Goal: Transaction & Acquisition: Purchase product/service

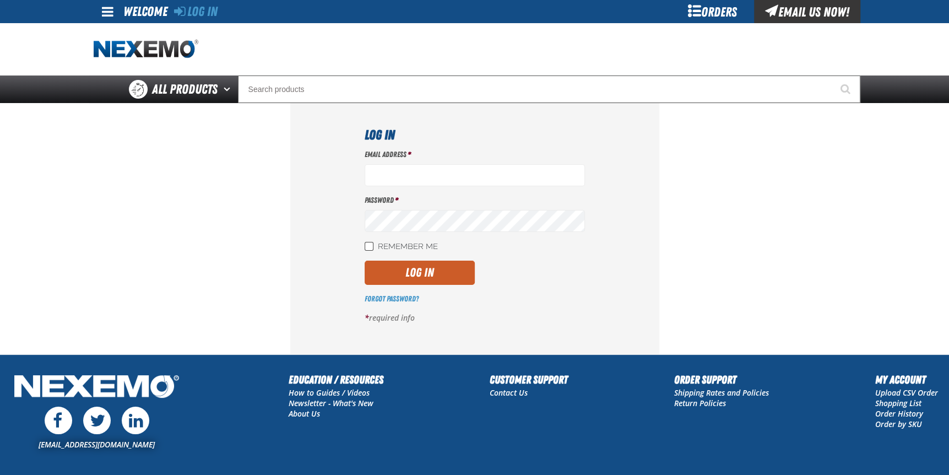
type input "[EMAIL_ADDRESS][DOMAIN_NAME]"
click at [368, 247] on input "Remember Me" at bounding box center [368, 246] width 9 height 9
checkbox input "true"
drag, startPoint x: 427, startPoint y: 272, endPoint x: 573, endPoint y: 281, distance: 146.2
click at [429, 272] on button "Log In" at bounding box center [419, 272] width 110 height 24
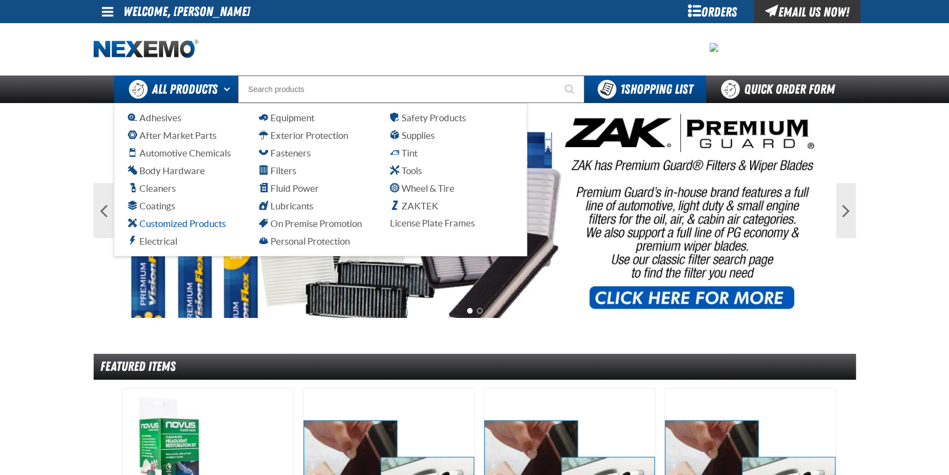
drag, startPoint x: 178, startPoint y: 226, endPoint x: 207, endPoint y: 228, distance: 28.8
click at [179, 226] on span "Customized Products" at bounding box center [177, 223] width 98 height 10
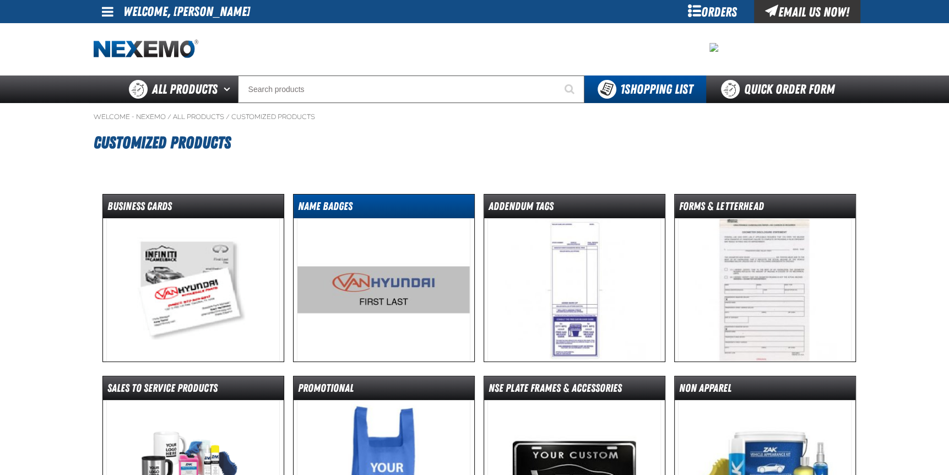
click at [366, 212] on dt "Name Badges" at bounding box center [383, 208] width 181 height 19
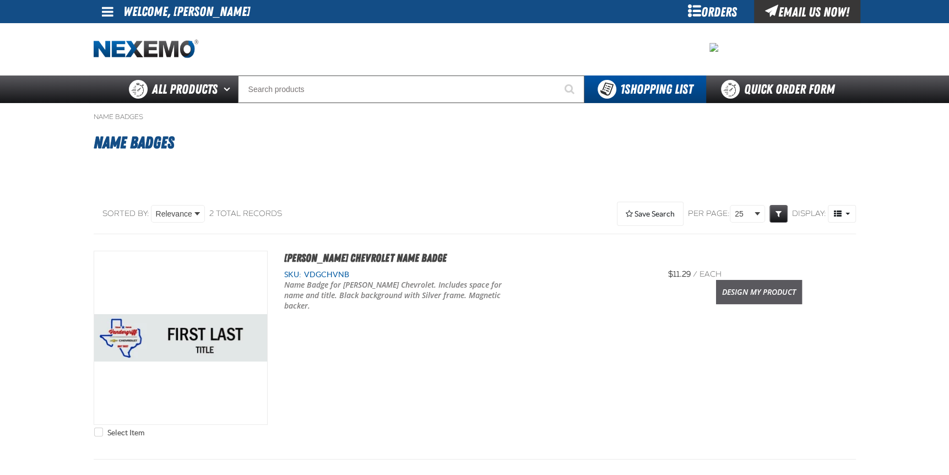
click at [755, 292] on link "Design My Product" at bounding box center [759, 292] width 86 height 24
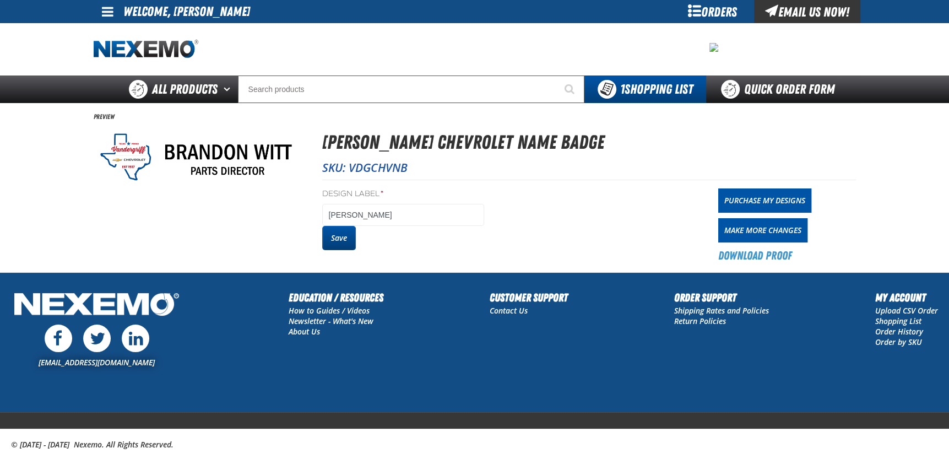
drag, startPoint x: 337, startPoint y: 236, endPoint x: 513, endPoint y: 362, distance: 215.7
click at [340, 236] on button "Save" at bounding box center [339, 238] width 34 height 24
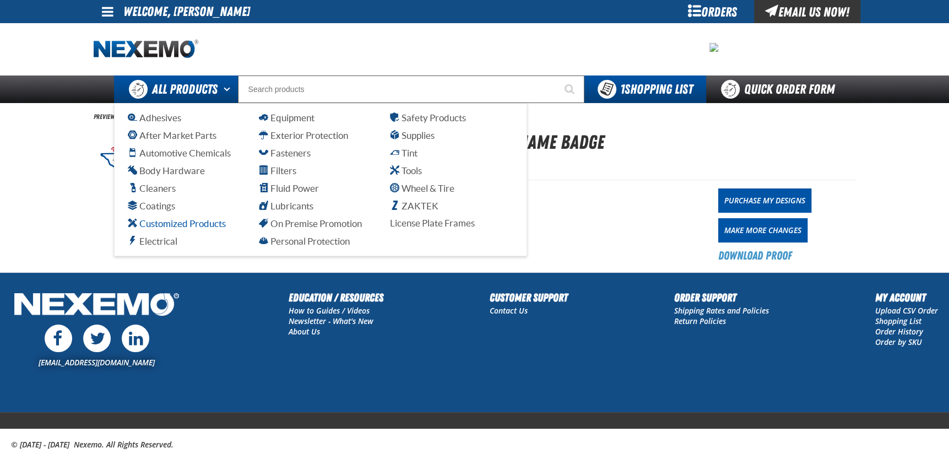
click at [174, 225] on span "Customized Products" at bounding box center [177, 223] width 98 height 10
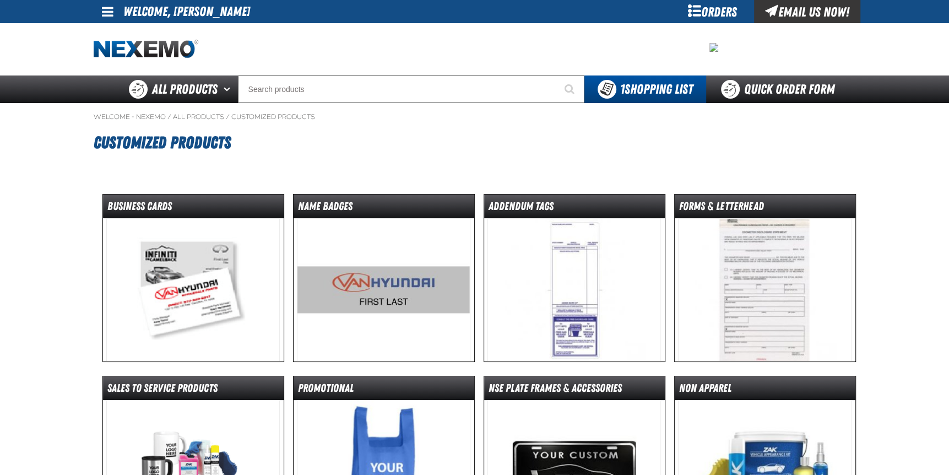
click at [188, 274] on img at bounding box center [192, 289] width 173 height 143
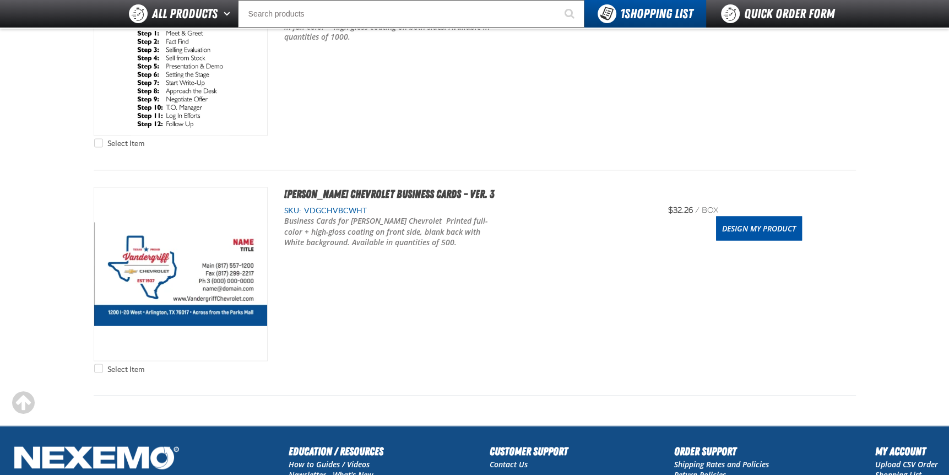
scroll to position [5010, 0]
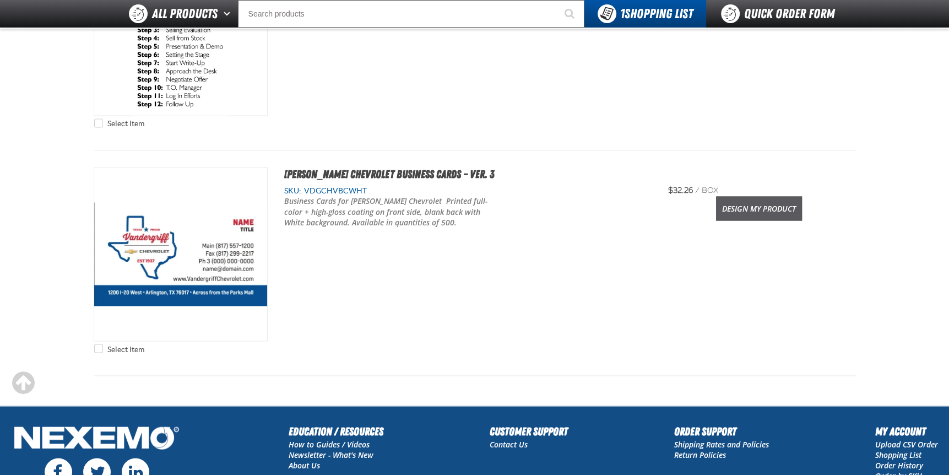
click at [760, 204] on link "Design My Product" at bounding box center [759, 208] width 86 height 24
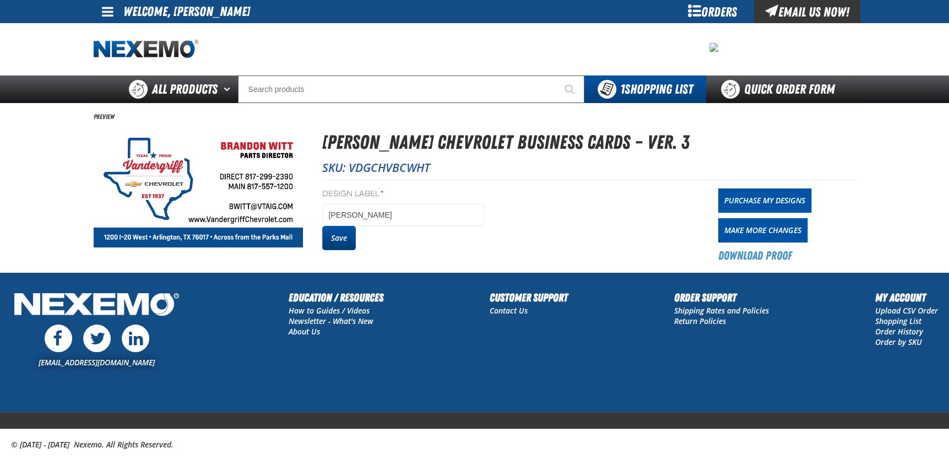
click at [338, 238] on button "Save" at bounding box center [339, 238] width 34 height 24
click at [713, 12] on div "Orders" at bounding box center [712, 11] width 83 height 23
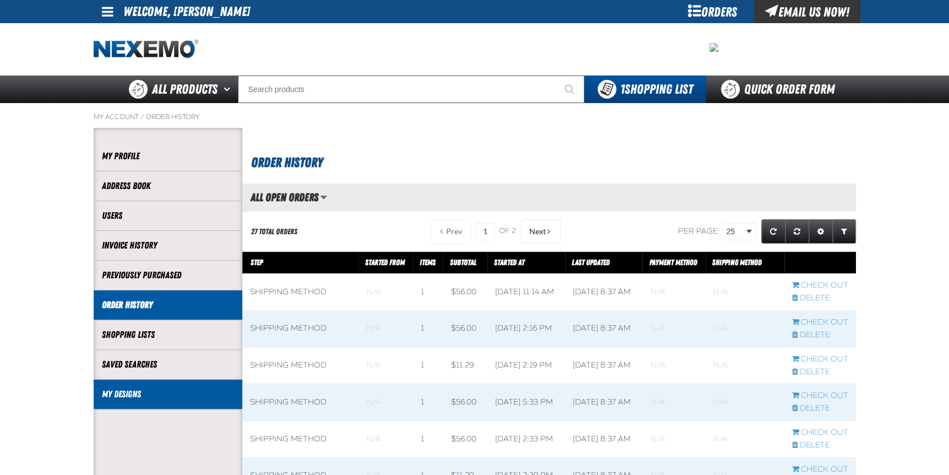
click at [145, 390] on link "My Designs" at bounding box center [168, 394] width 132 height 13
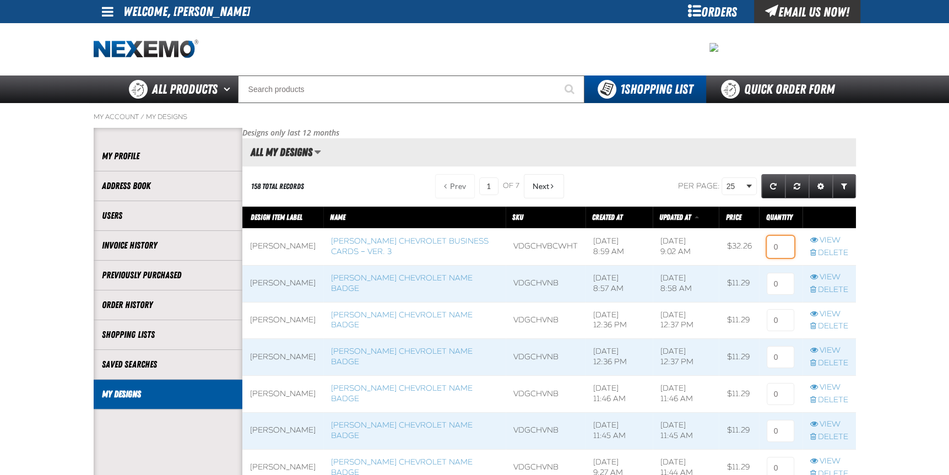
click at [785, 247] on input at bounding box center [780, 247] width 28 height 22
type input "1"
click at [778, 278] on input at bounding box center [780, 284] width 28 height 22
type input "2"
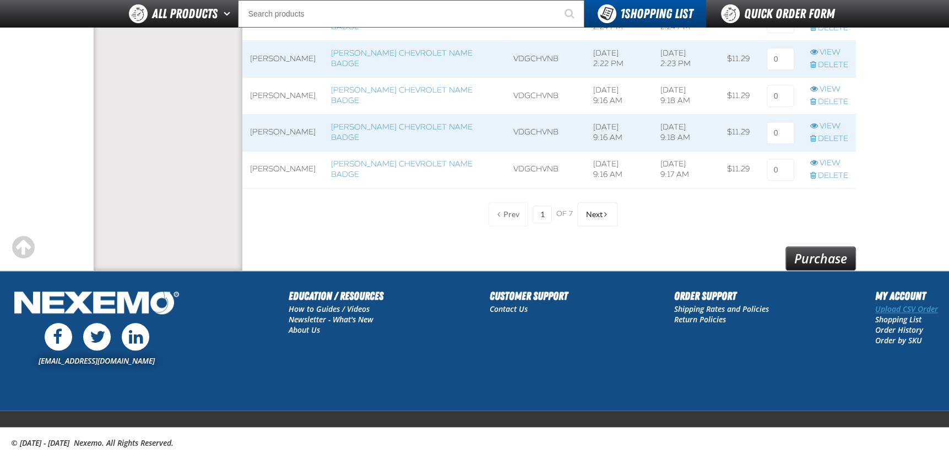
scroll to position [938, 0]
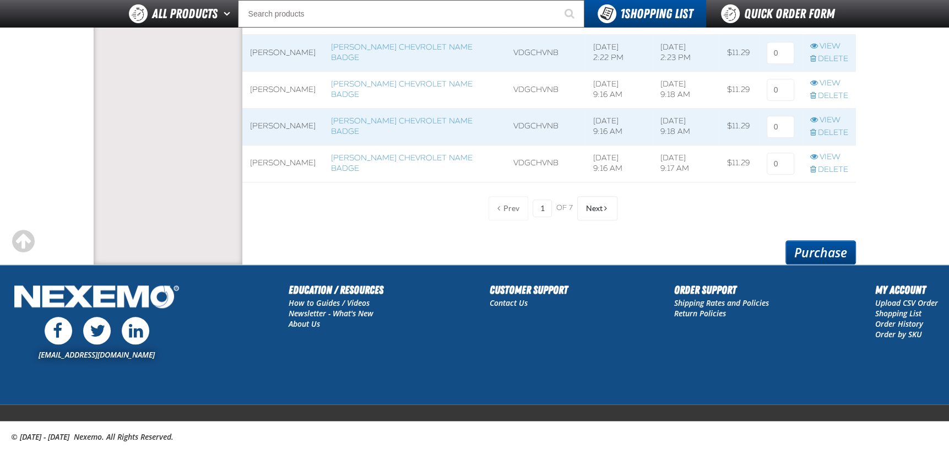
click at [835, 253] on link "Purchase" at bounding box center [820, 252] width 70 height 24
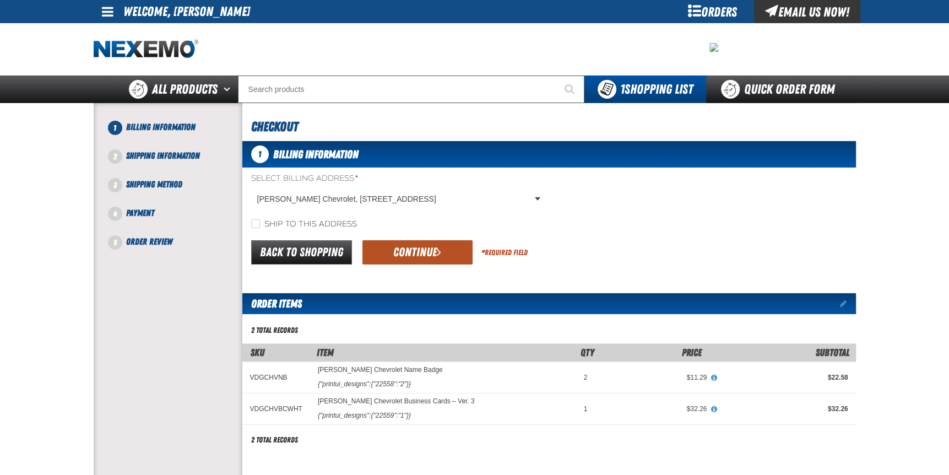
click at [428, 251] on button "Continue" at bounding box center [417, 252] width 110 height 24
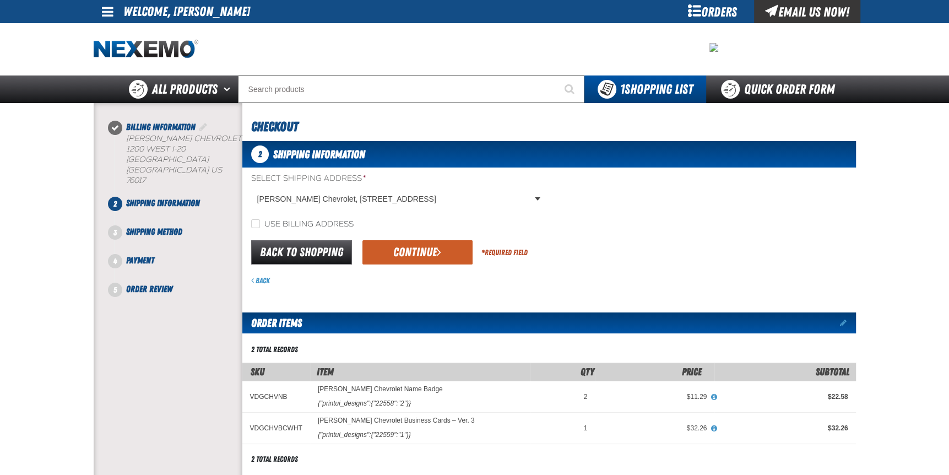
click at [428, 251] on button "Continue" at bounding box center [417, 252] width 110 height 24
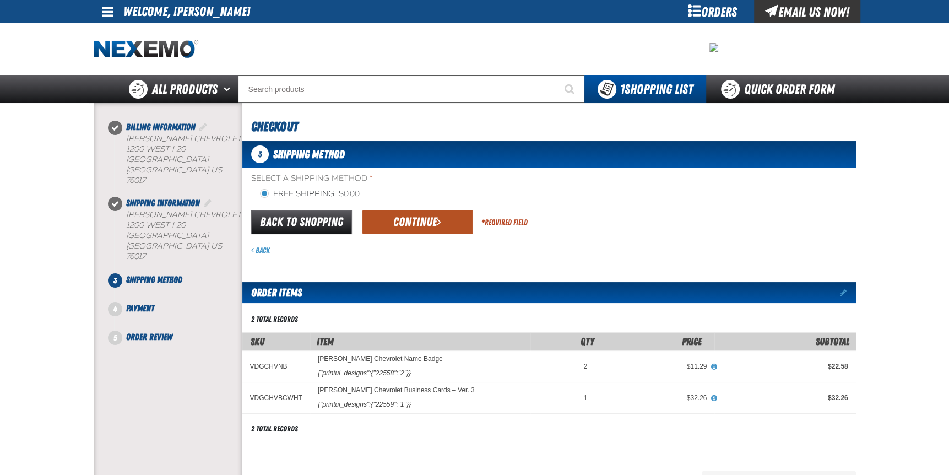
click at [437, 224] on span "submit" at bounding box center [439, 221] width 4 height 12
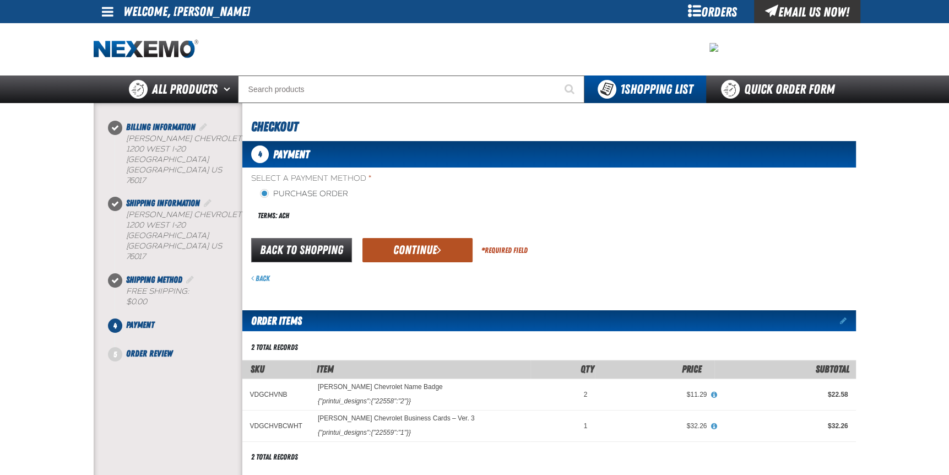
click at [426, 250] on button "Continue" at bounding box center [417, 250] width 110 height 24
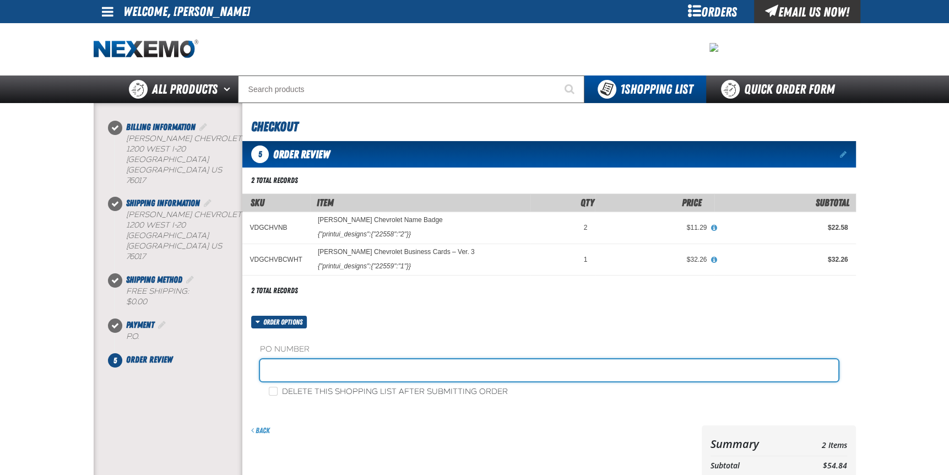
click at [297, 371] on input "text" at bounding box center [549, 370] width 578 height 22
type input "CINDYB"
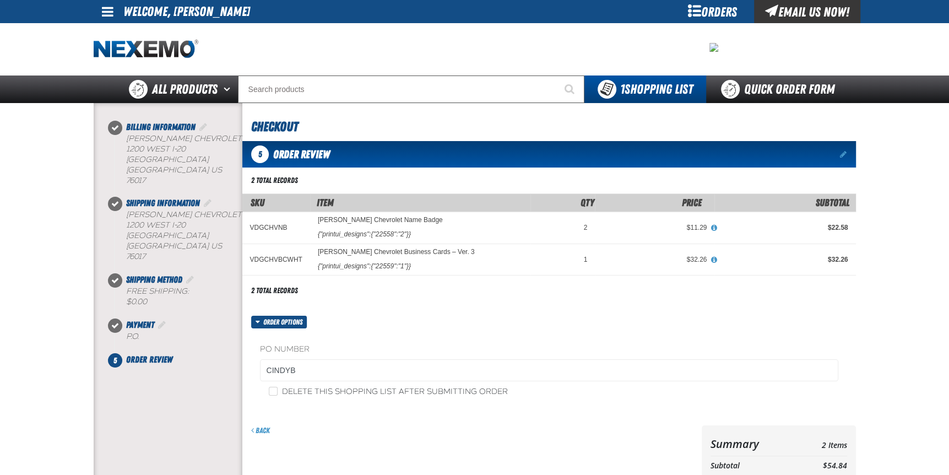
click at [454, 326] on div "Order options PO Number CINDYB Delete this shopping list after submitting order" at bounding box center [548, 363] width 613 height 97
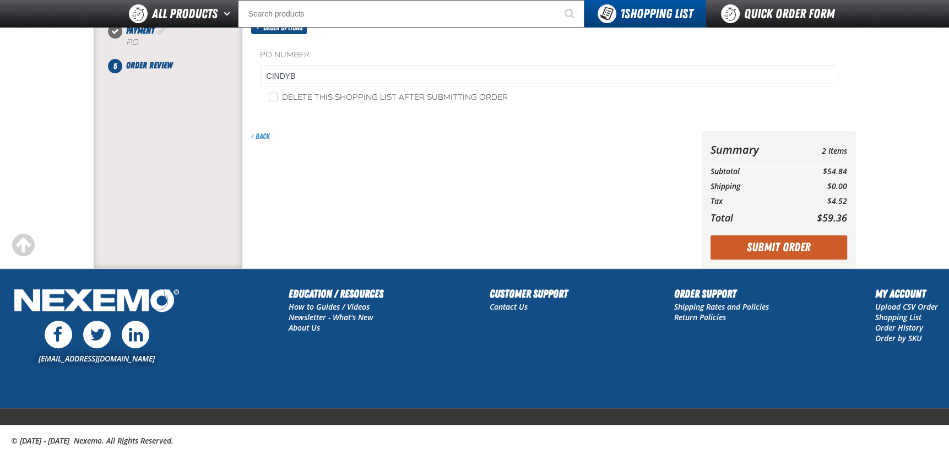
scroll to position [270, 0]
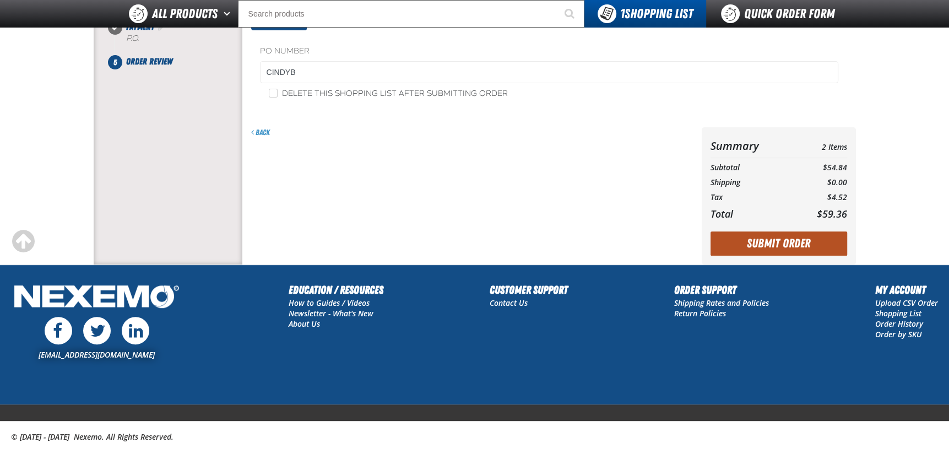
click at [783, 241] on button "Submit Order" at bounding box center [778, 243] width 137 height 24
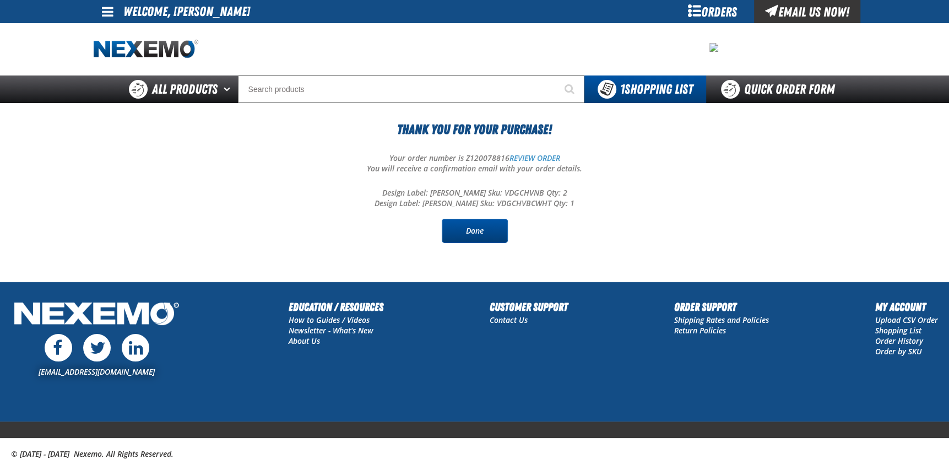
click at [478, 224] on link "Done" at bounding box center [475, 231] width 66 height 24
